Goal: Communication & Community: Answer question/provide support

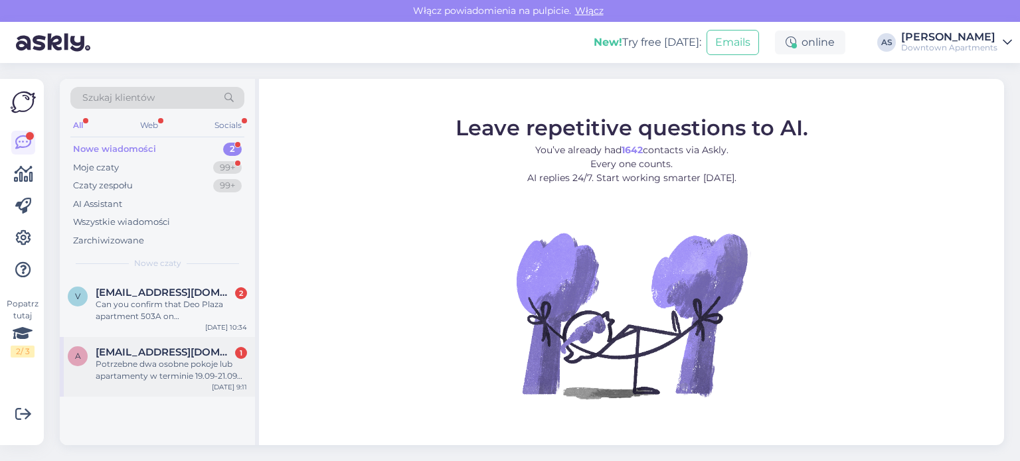
click at [212, 359] on div "Potrzebne dwa osobne pokoje lub apartamenty w terminie 19.09-21.09 parking 1 sa…" at bounding box center [171, 371] width 151 height 24
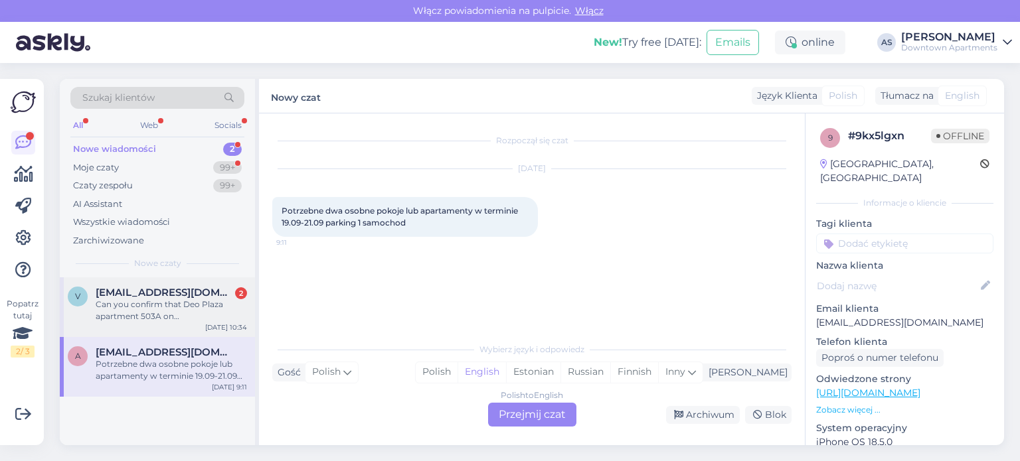
click at [194, 311] on div "Can you confirm that Deo Plaza apartment 503A on [GEOGRAPHIC_DATA] has a washin…" at bounding box center [171, 311] width 151 height 24
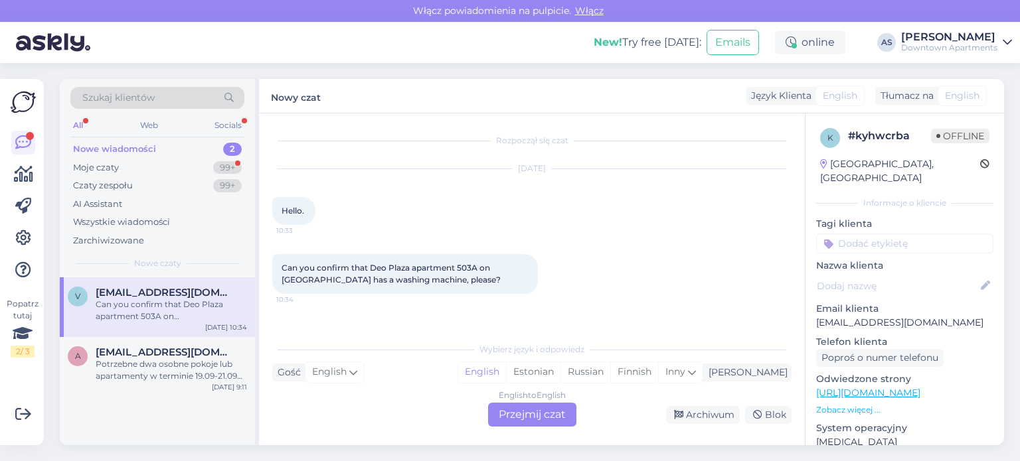
click at [404, 283] on span "Can you confirm that Deo Plaza apartment 503A on [GEOGRAPHIC_DATA] has a washin…" at bounding box center [391, 274] width 219 height 22
click at [517, 414] on div "English to English Przejmij czat" at bounding box center [532, 415] width 88 height 24
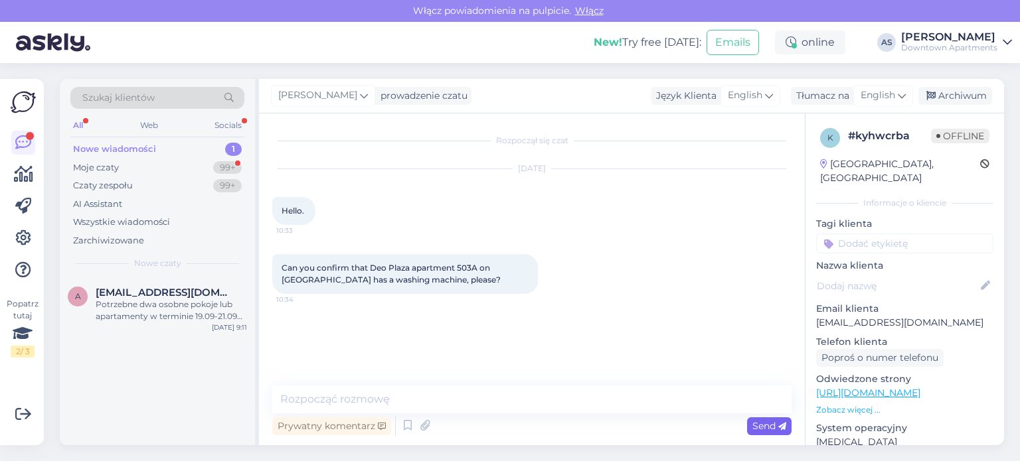
click at [773, 425] on span "Send" at bounding box center [769, 426] width 34 height 12
click at [763, 419] on div "Send" at bounding box center [769, 427] width 44 height 18
click at [582, 382] on div "Rozpoczął się czat [DATE] Hello. 10:33 Can you confirm that Deo Plaza apartment…" at bounding box center [532, 280] width 546 height 332
click at [580, 390] on textarea at bounding box center [531, 400] width 519 height 28
type textarea "G"
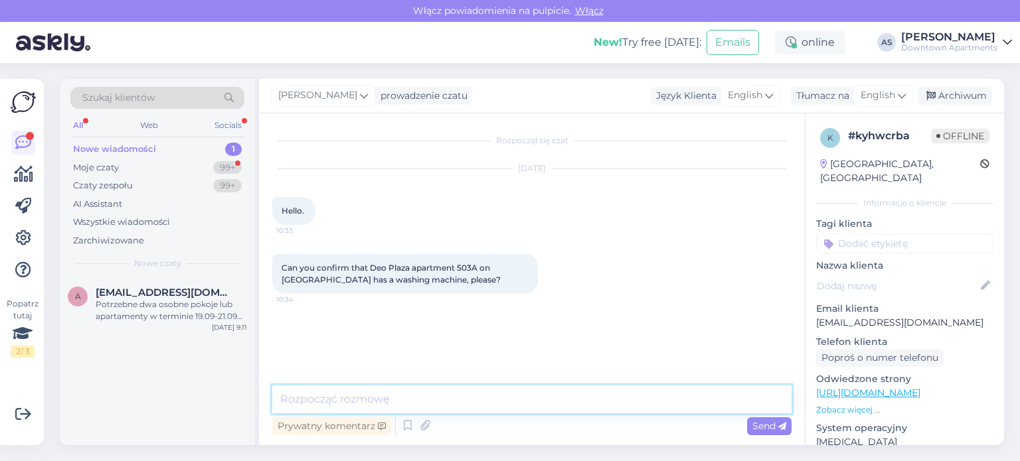
type textarea "J"
type textarea "Hello, yes :)"
click at [776, 426] on span "Send" at bounding box center [769, 426] width 34 height 12
